Goal: Information Seeking & Learning: Understand process/instructions

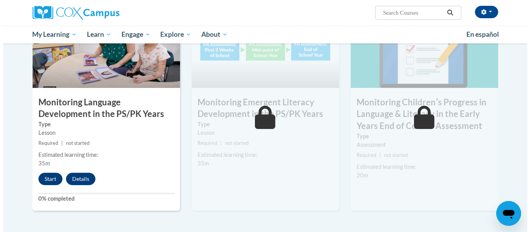
scroll to position [651, 0]
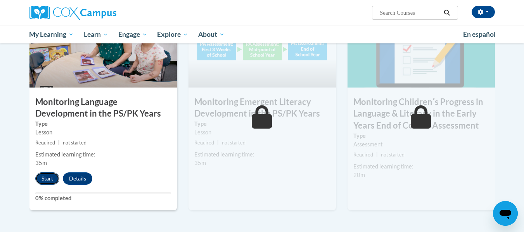
click at [48, 182] on button "Start" at bounding box center [47, 179] width 24 height 12
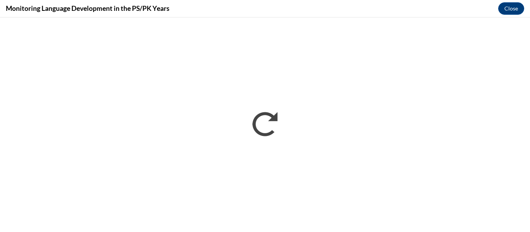
scroll to position [0, 0]
